Goal: Navigation & Orientation: Find specific page/section

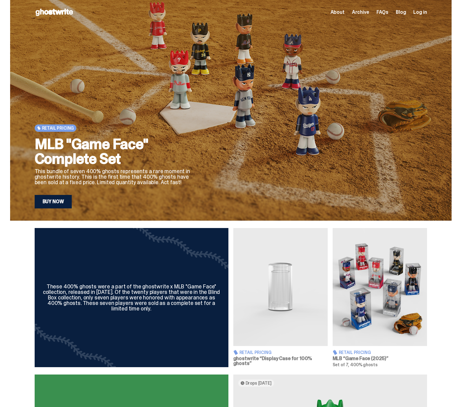
click at [262, 143] on div at bounding box center [315, 124] width 223 height 167
click at [344, 14] on span "About" at bounding box center [337, 12] width 14 height 5
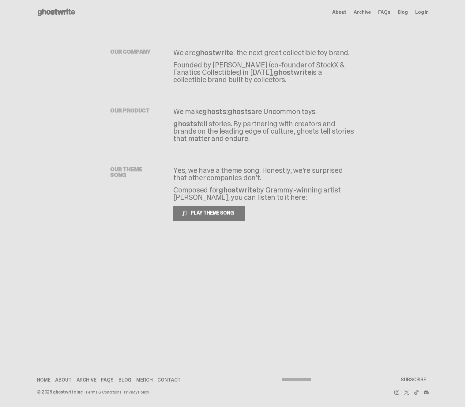
click at [274, 244] on div "OUR THEME SONG Yes, we have a theme song. Honestly, we’re surprised that other …" at bounding box center [232, 193] width 245 height 103
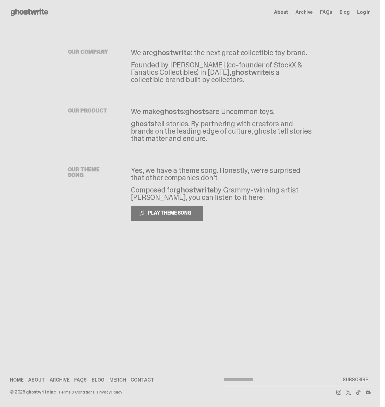
click at [13, 14] on icon at bounding box center [29, 12] width 39 height 10
